Goal: Information Seeking & Learning: Learn about a topic

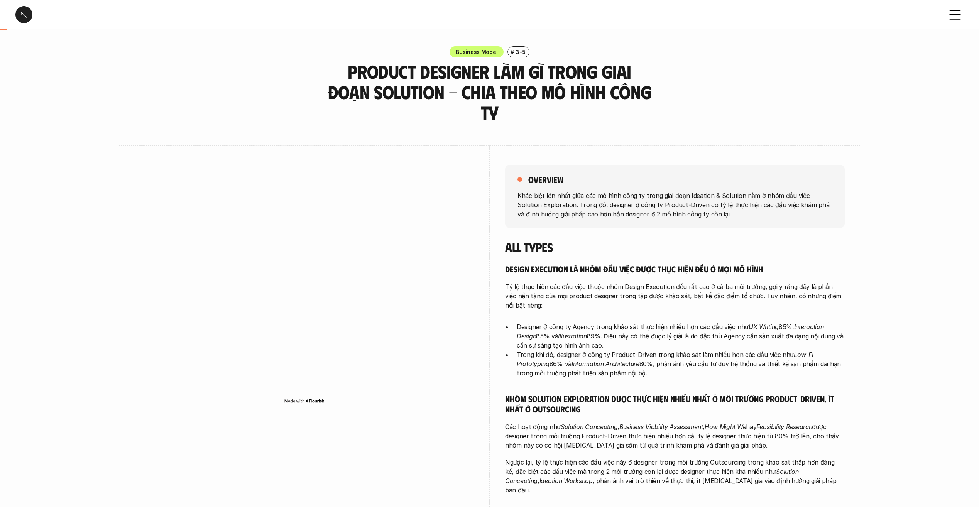
click at [22, 10] on div at bounding box center [23, 14] width 17 height 17
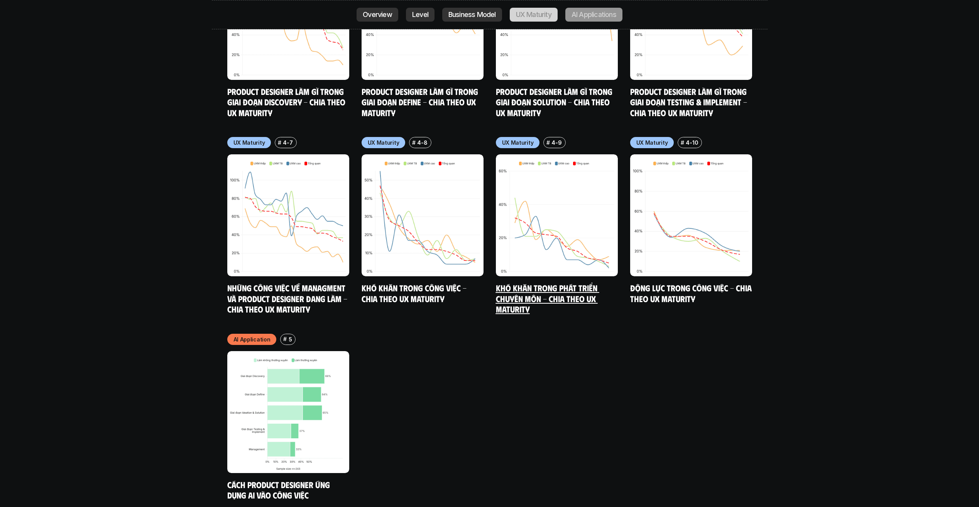
scroll to position [4273, 0]
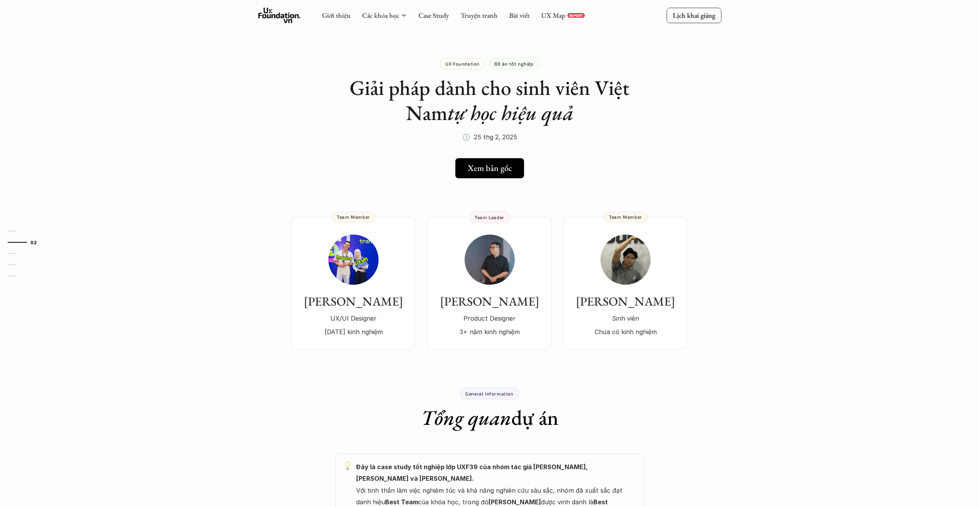
click at [275, 22] on icon at bounding box center [279, 15] width 42 height 15
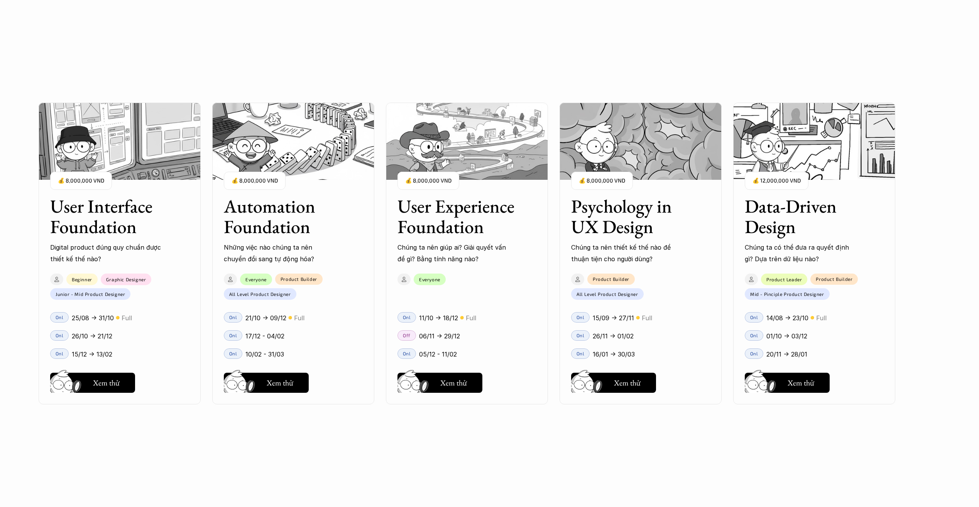
scroll to position [772, 0]
click at [278, 250] on p "Những việc nào chúng ta nên chuyển đổi sang tự động hóa?" at bounding box center [280, 254] width 112 height 24
drag, startPoint x: 304, startPoint y: 366, endPoint x: 296, endPoint y: 379, distance: 15.6
click at [296, 379] on div "User Interface Foundation Digital product đúng quy chuẩn được thiết kế thế nào?…" at bounding box center [490, 253] width 902 height 507
click at [296, 379] on button "Hay thôi Xem thử" at bounding box center [266, 383] width 85 height 20
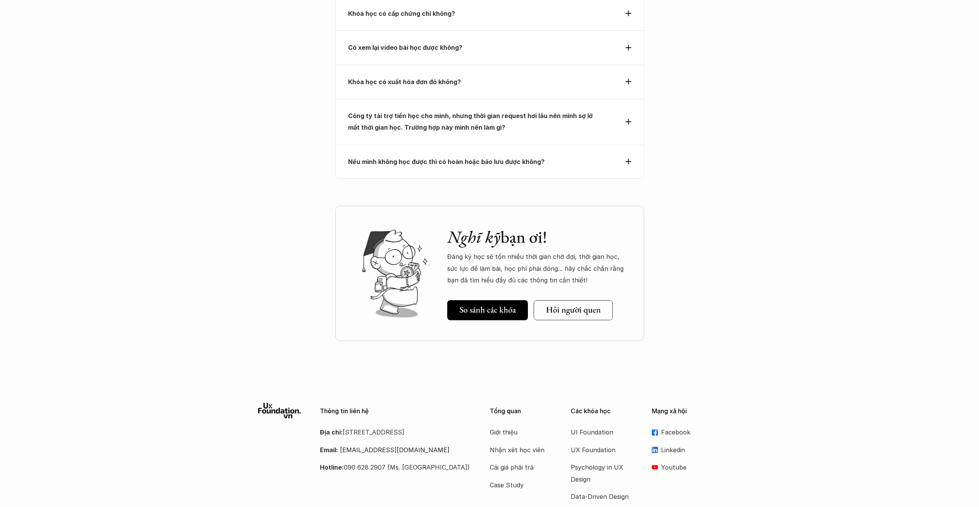
scroll to position [2934, 0]
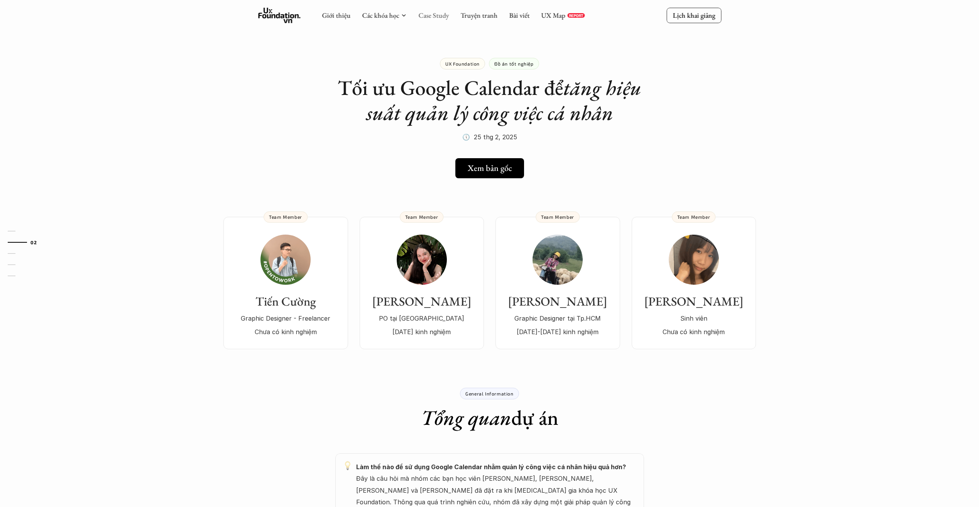
click at [442, 17] on link "Case Study" at bounding box center [433, 15] width 30 height 9
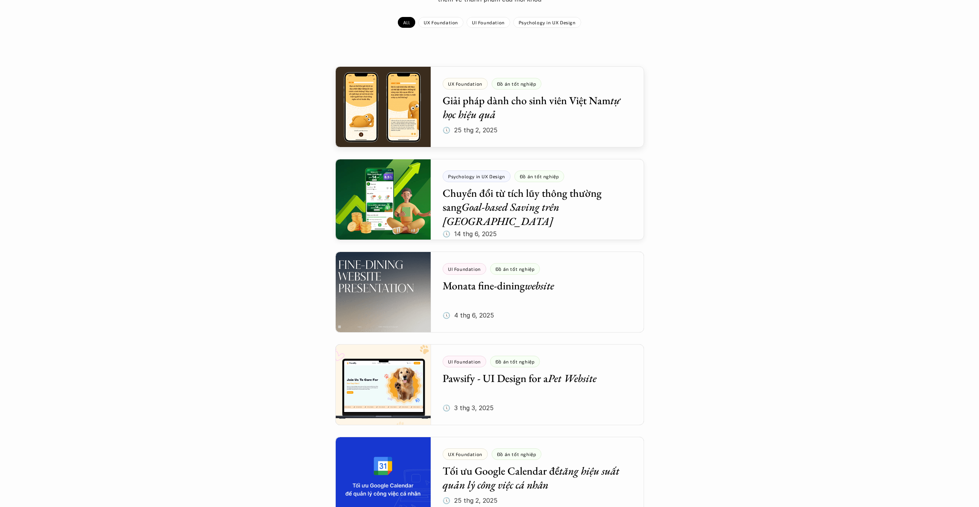
scroll to position [116, 0]
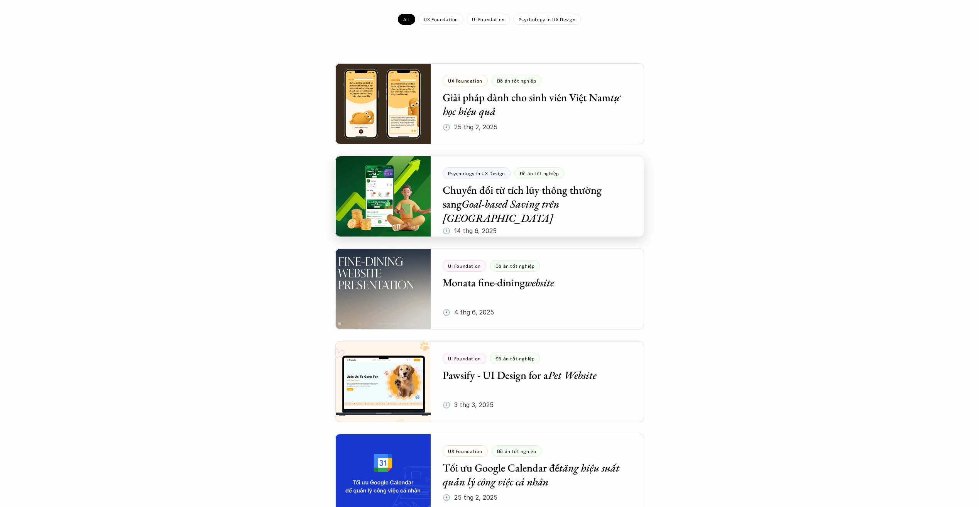
click at [560, 218] on div at bounding box center [489, 196] width 309 height 81
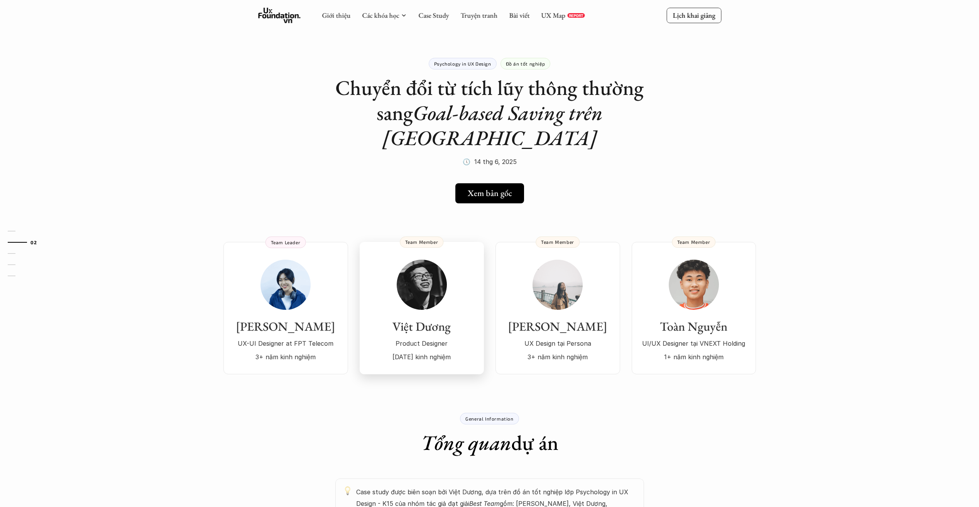
click at [435, 351] on p "[DATE] kinh nghiệm" at bounding box center [421, 357] width 109 height 12
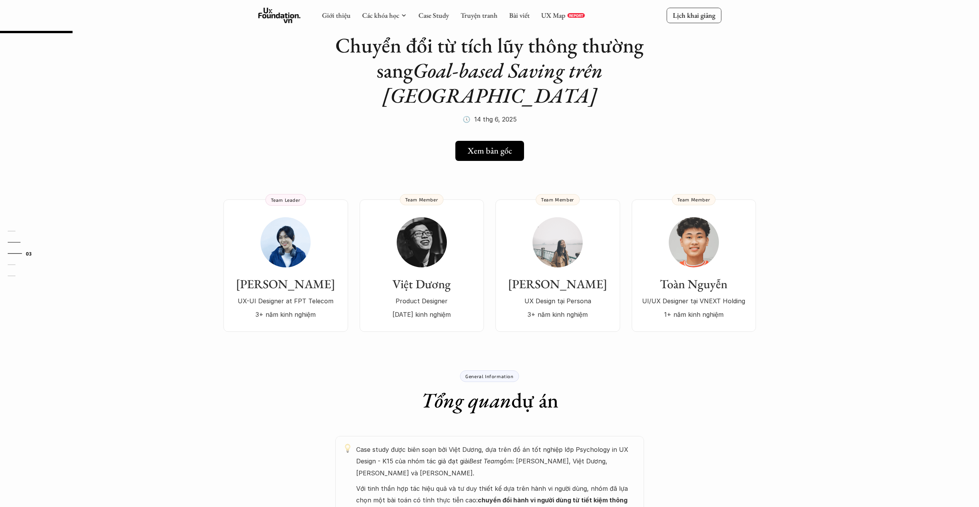
scroll to position [39, 0]
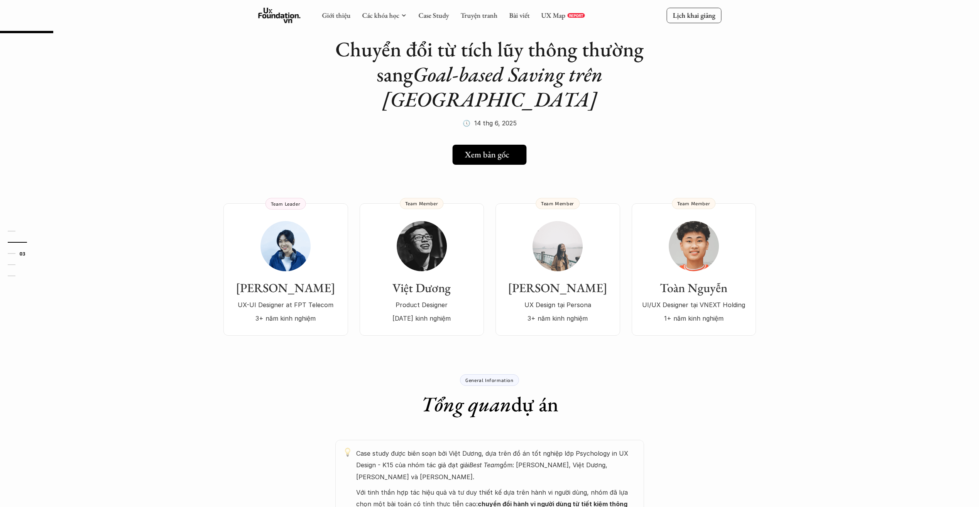
click at [489, 150] on h5 "Xem bản gốc" at bounding box center [487, 155] width 44 height 10
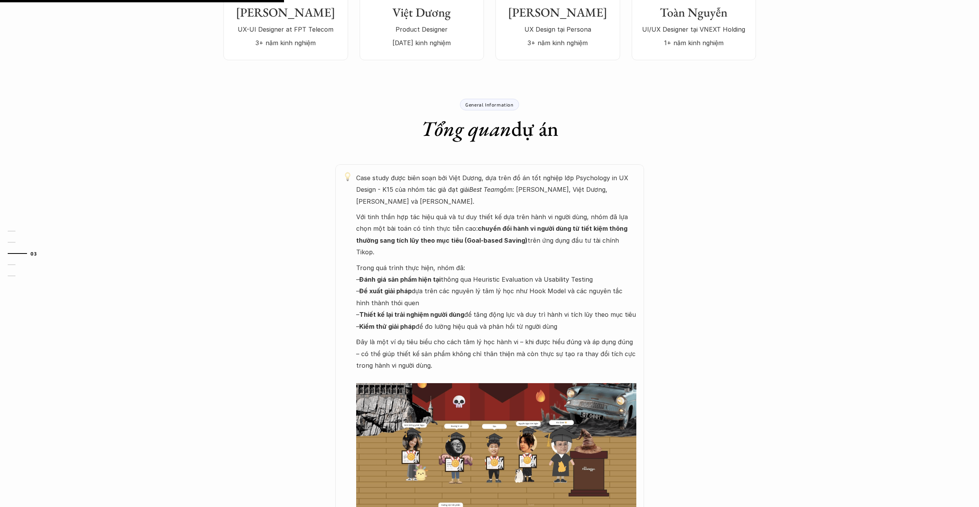
scroll to position [347, 0]
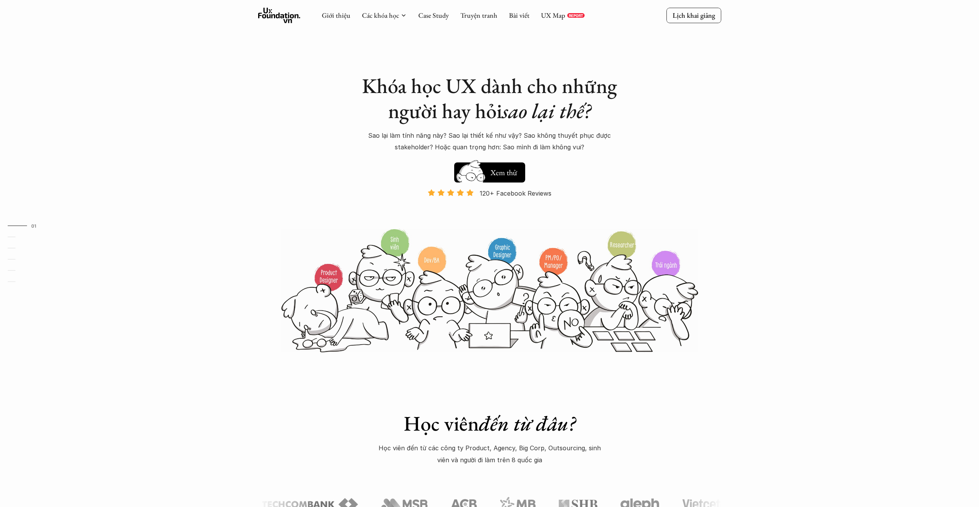
scroll to position [772, 0]
